Goal: Task Accomplishment & Management: Manage account settings

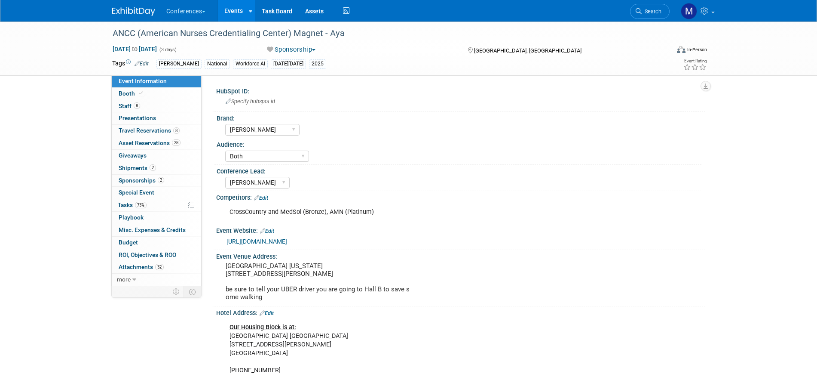
select select "[PERSON_NAME]"
select select "Both"
select select "[PERSON_NAME]"
click at [122, 92] on span "Booth" at bounding box center [132, 93] width 26 height 7
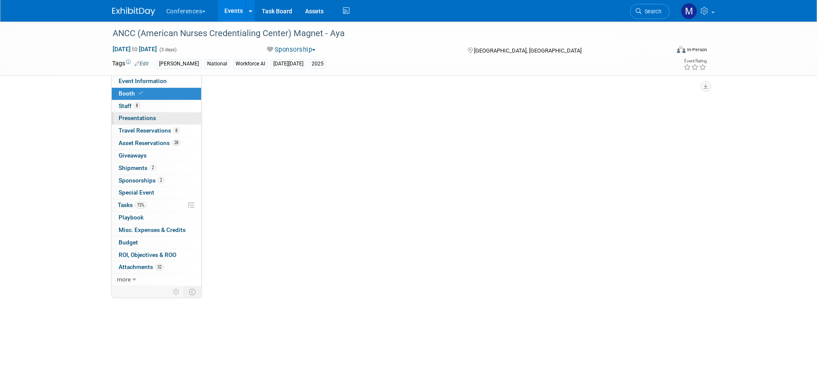
select select "20'x30'"
select select "Yes"
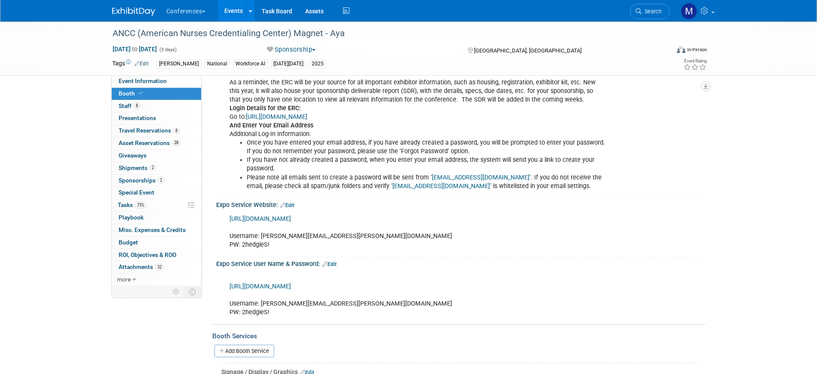
scroll to position [433, 0]
click at [65, 105] on div "ANCC (American Nurses Credentialing Center) Magnet - Aya Oct 8, 2025 to Oct 10,…" at bounding box center [408, 325] width 817 height 1473
click at [650, 11] on span "Search" at bounding box center [652, 11] width 20 height 6
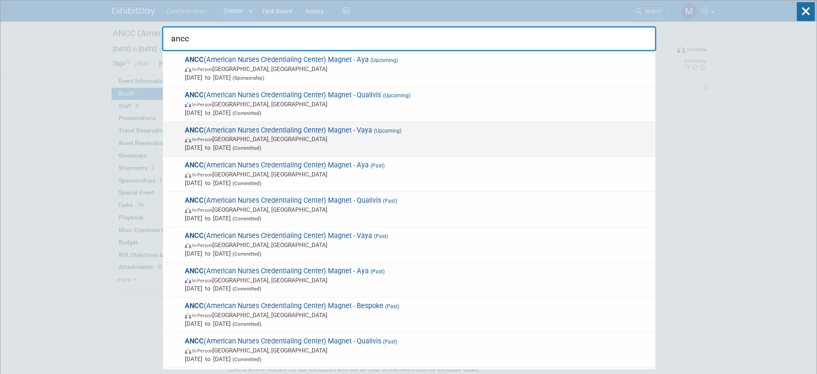
type input "ancc"
click at [363, 125] on div "ANCC (American Nurses Credentialing Center) Magnet - Vaya (Upcoming) In-Person …" at bounding box center [409, 139] width 493 height 35
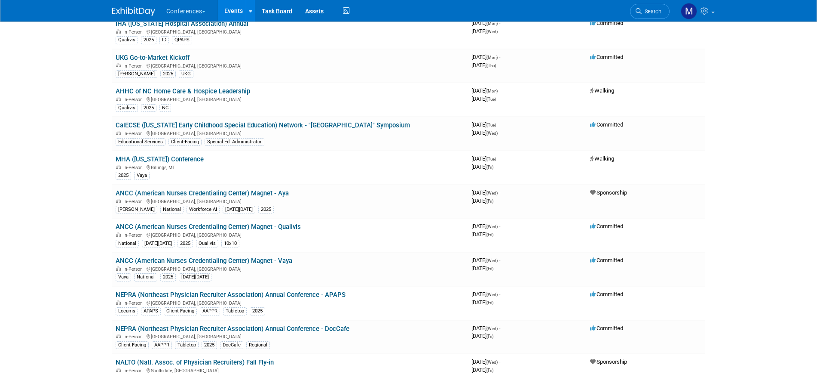
scroll to position [180, 0]
click at [270, 331] on link "NEPRA (Northeast Physician Recruiter Association) Annual Conference - DocCafe" at bounding box center [233, 328] width 234 height 8
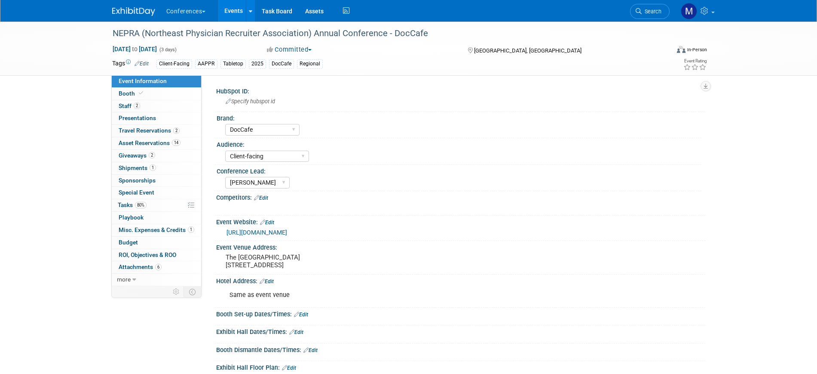
select select "DocCafe"
select select "Client-facing"
select select "Marygrace"
click at [136, 104] on span "2" at bounding box center [137, 105] width 6 height 6
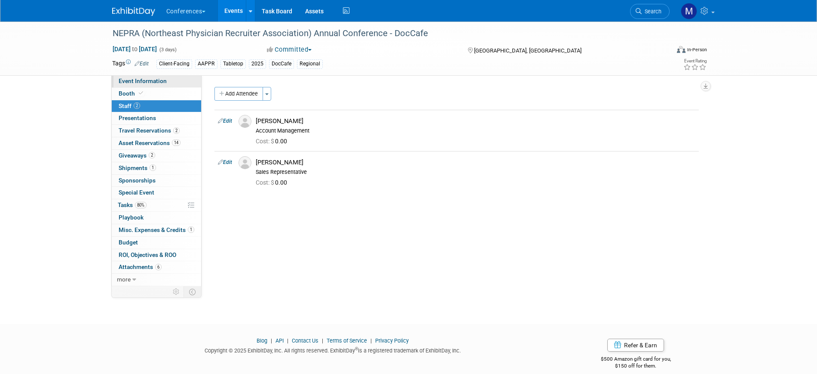
click at [166, 81] on link "Event Information" at bounding box center [156, 81] width 89 height 12
select select "DocCafe"
select select "Client-facing"
select select "[PERSON_NAME]"
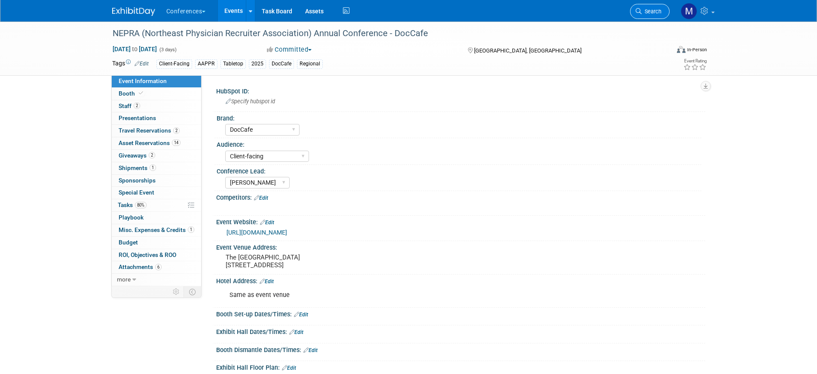
click at [645, 6] on link "Search" at bounding box center [650, 11] width 40 height 15
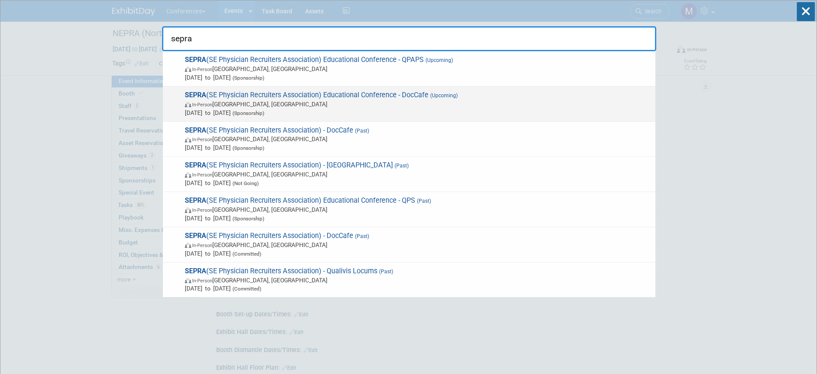
type input "sepra"
click at [261, 93] on span "SEPRA (SE Physician Recruiters Association) Educational Conference - DocCafe (U…" at bounding box center [416, 104] width 469 height 26
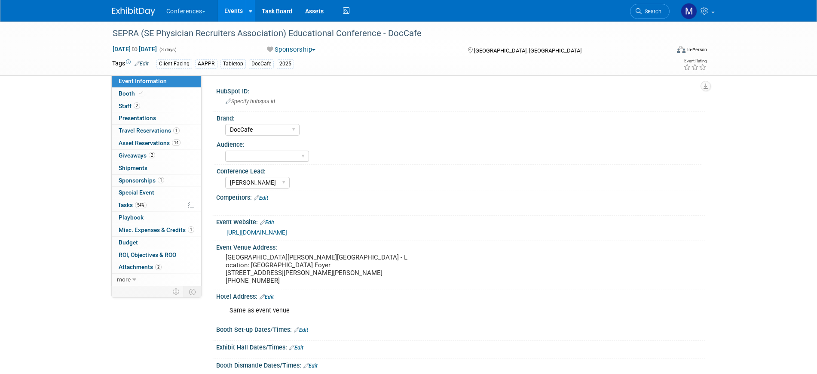
select select "DocCafe"
select select "[PERSON_NAME]"
click at [175, 109] on link "2 Staff 2" at bounding box center [156, 106] width 89 height 12
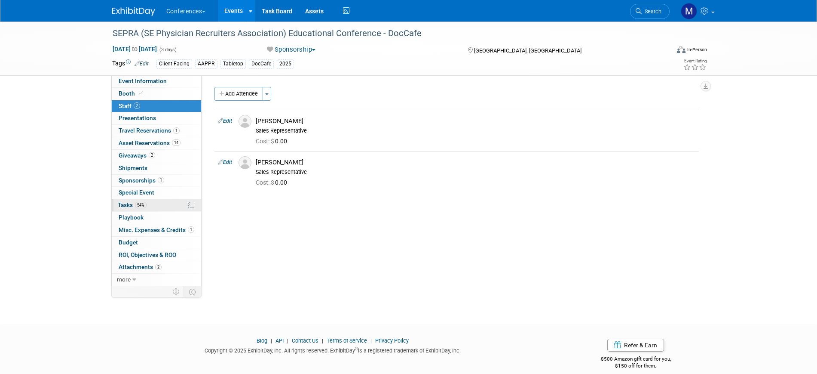
click at [151, 204] on link "54% Tasks 54%" at bounding box center [156, 205] width 89 height 12
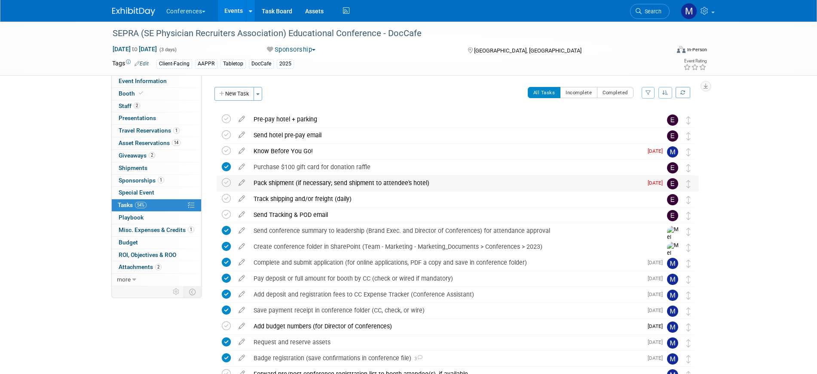
click at [280, 182] on div "Pack shipment (if necessary; send shipment to attendee's hotel)" at bounding box center [445, 182] width 393 height 15
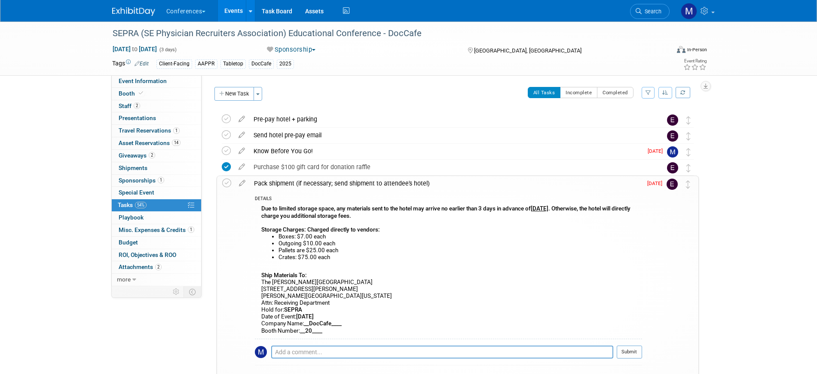
click at [280, 182] on div "Pack shipment (if necessary; send shipment to attendee's hotel)" at bounding box center [446, 183] width 393 height 15
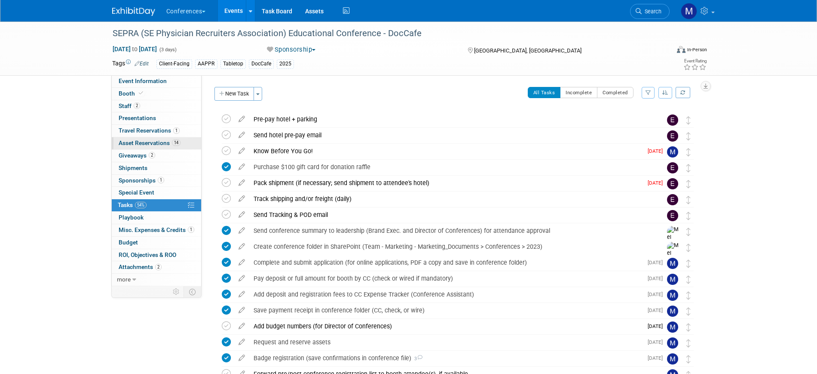
click at [160, 144] on span "Asset Reservations 14" at bounding box center [150, 142] width 62 height 7
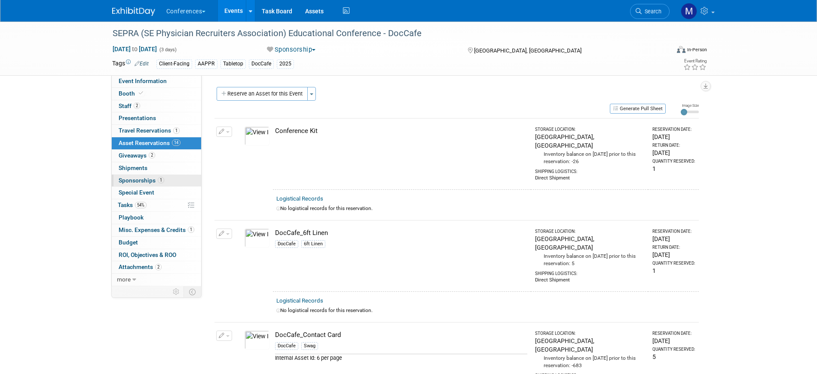
click at [151, 176] on link "1 Sponsorships 1" at bounding box center [156, 181] width 89 height 12
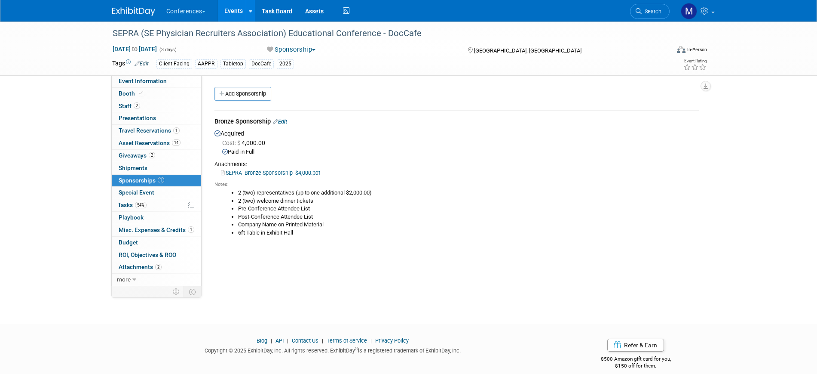
click at [55, 256] on div "SEPRA (SE Physician Recruiters Association) Educational Conference - DocCafe Oc…" at bounding box center [408, 164] width 817 height 287
click at [133, 204] on span "Tasks 54%" at bounding box center [132, 204] width 29 height 7
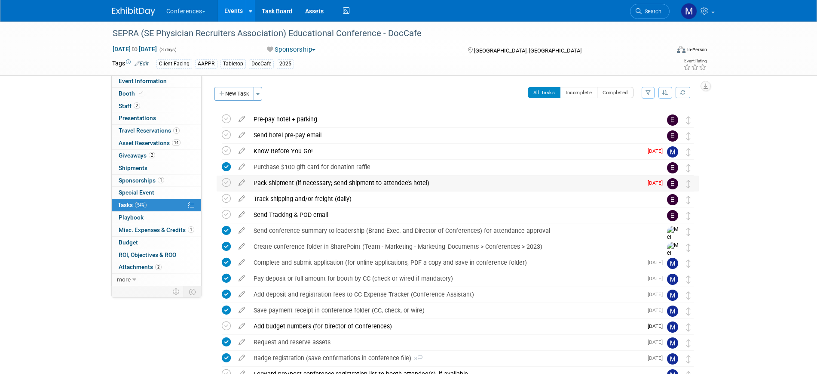
click at [325, 186] on div "Pack shipment (if necessary; send shipment to attendee's hotel)" at bounding box center [445, 182] width 393 height 15
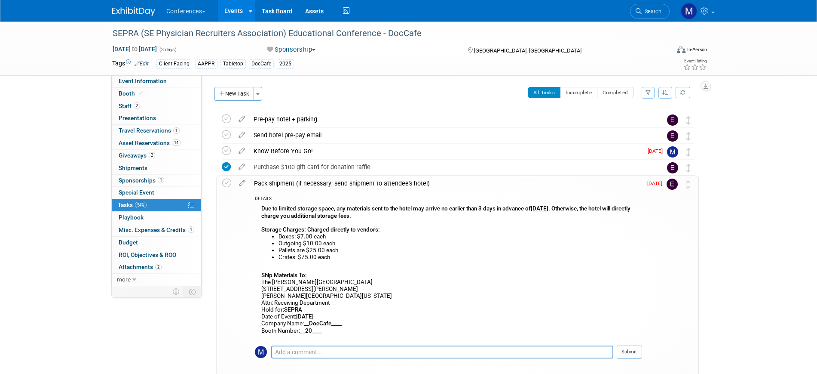
click at [325, 186] on div "Pack shipment (if necessary; send shipment to attendee's hotel)" at bounding box center [446, 183] width 393 height 15
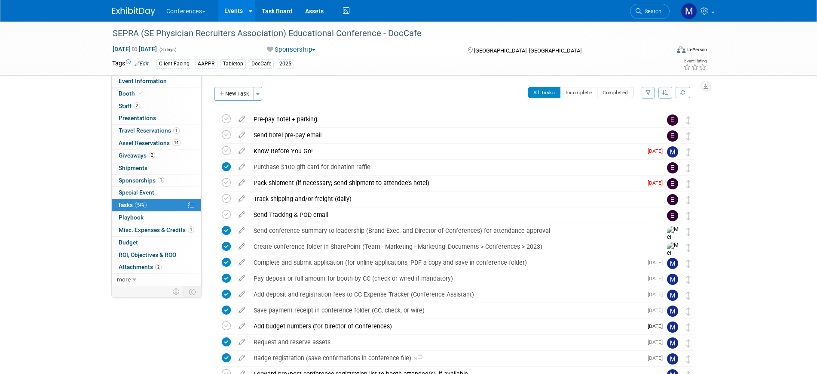
click at [39, 162] on div "SEPRA (SE Physician Recruiters Association) Educational Conference - DocCafe Oc…" at bounding box center [408, 303] width 817 height 565
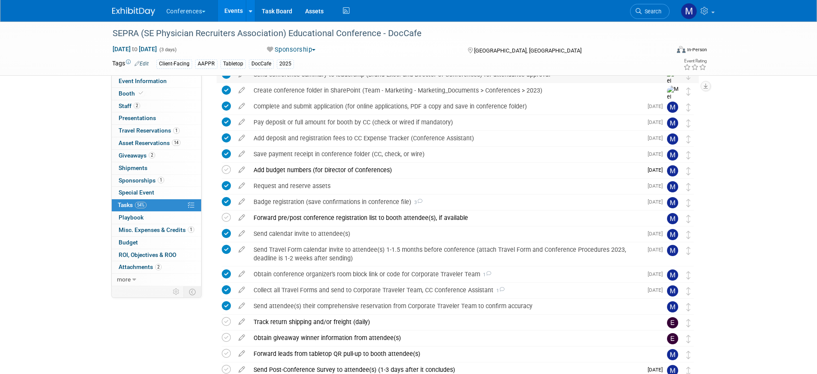
scroll to position [157, 0]
click at [318, 214] on div "Forward pre/post conference registration list to booth attendee(s), if available" at bounding box center [449, 217] width 401 height 15
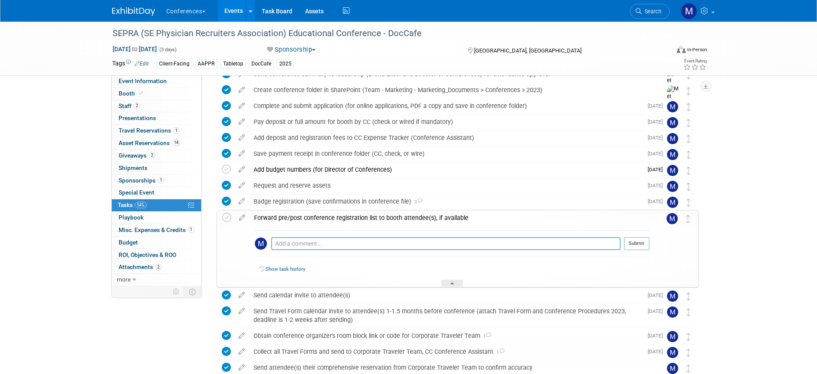
click at [318, 238] on textarea at bounding box center [446, 243] width 350 height 13
type textarea "10/7 - sent preattendee list to jim, damian and jamie"
click at [640, 240] on button "Submit" at bounding box center [636, 243] width 25 height 13
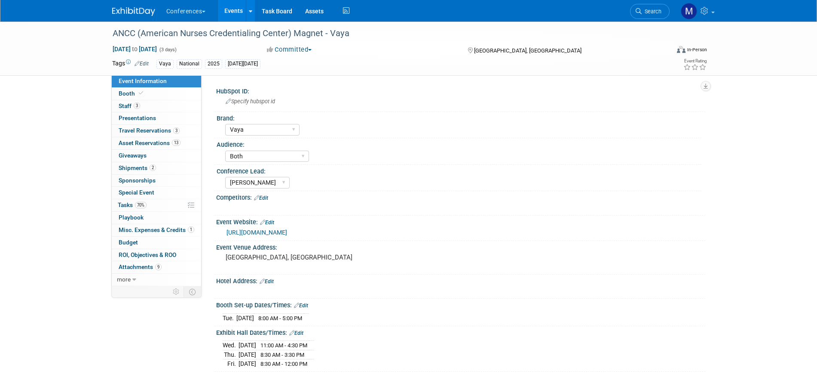
select select "Vaya"
select select "Both"
select select "[PERSON_NAME]"
click at [153, 93] on link "Booth" at bounding box center [156, 94] width 89 height 12
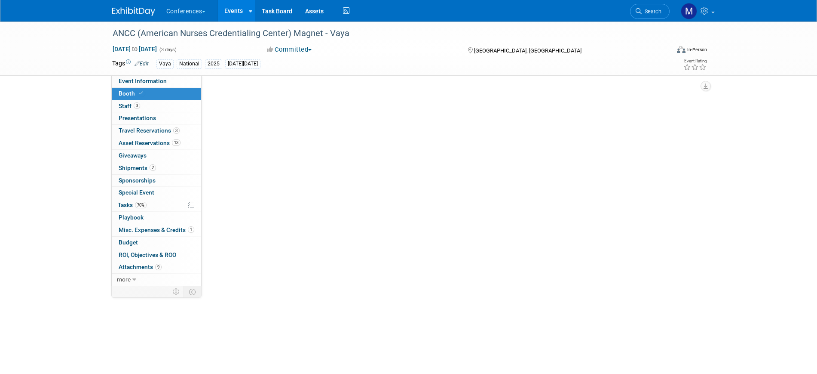
select select "10'x10'"
select select "Yes"
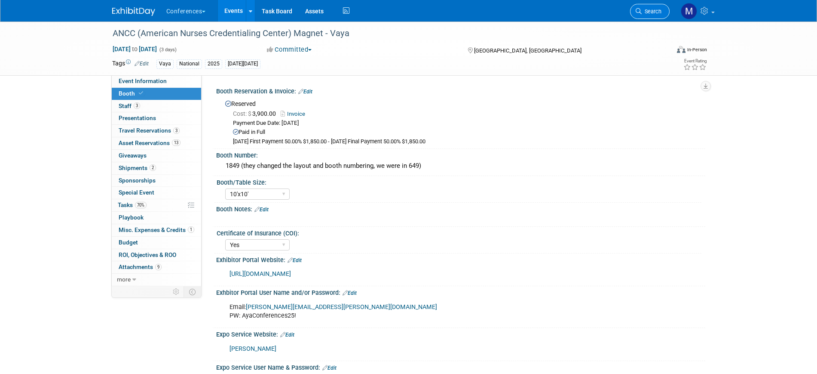
click at [651, 6] on link "Search" at bounding box center [650, 11] width 40 height 15
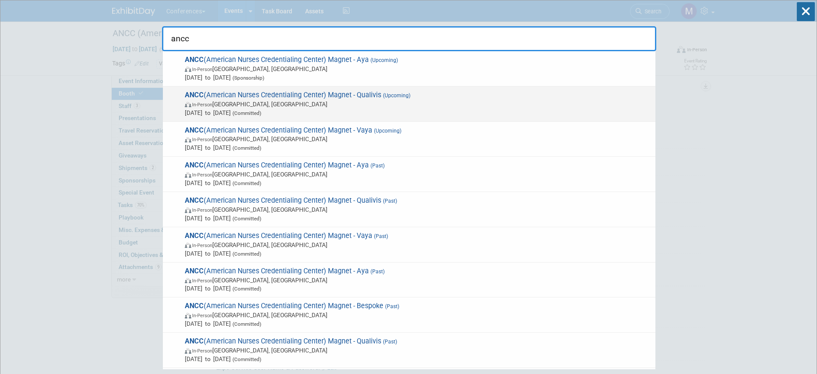
type input "ancc"
click at [216, 98] on span "ANCC (American Nurses Credentialing Center) Magnet - Qualivis (Upcoming) In-Per…" at bounding box center [416, 104] width 469 height 26
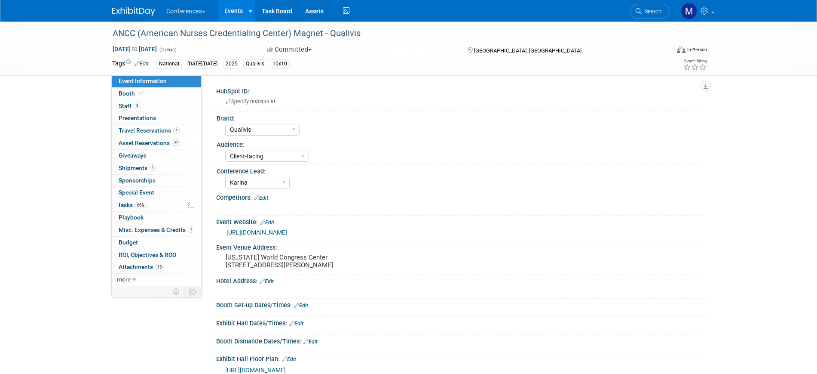
select select "Qualivis"
select select "Client-facing"
select select "Karina"
click at [160, 96] on link "Booth" at bounding box center [156, 94] width 89 height 12
select select "10'x10'"
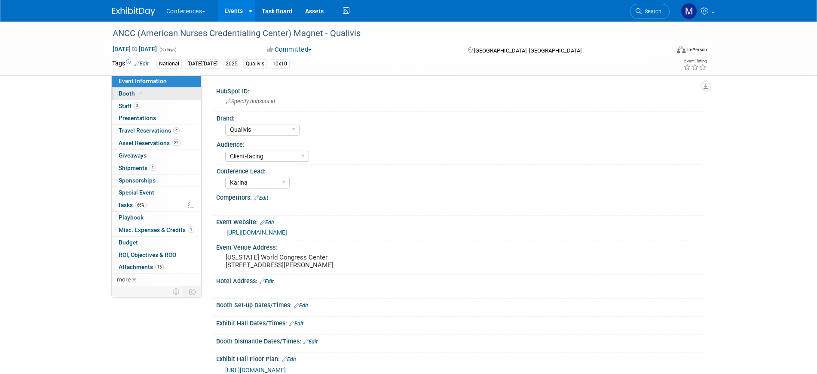
select select "Yes"
